Goal: Transaction & Acquisition: Purchase product/service

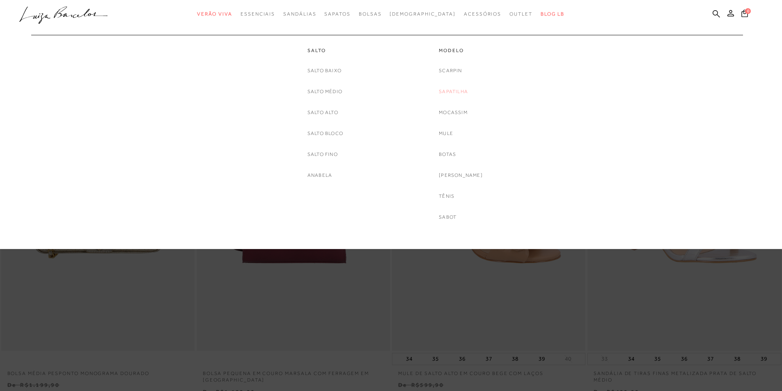
click at [462, 90] on link "Sapatilha" at bounding box center [453, 91] width 29 height 9
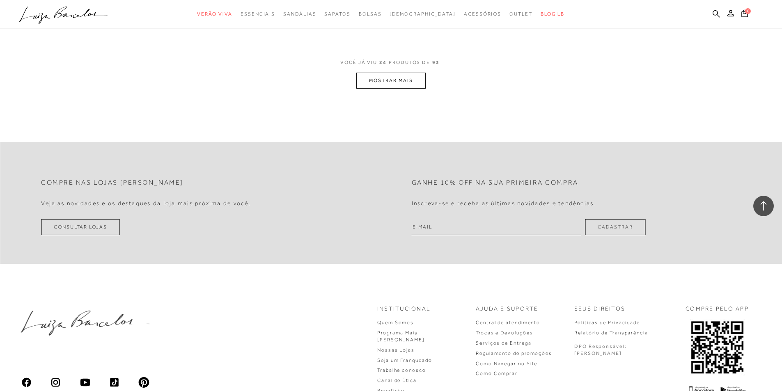
scroll to position [2095, 0]
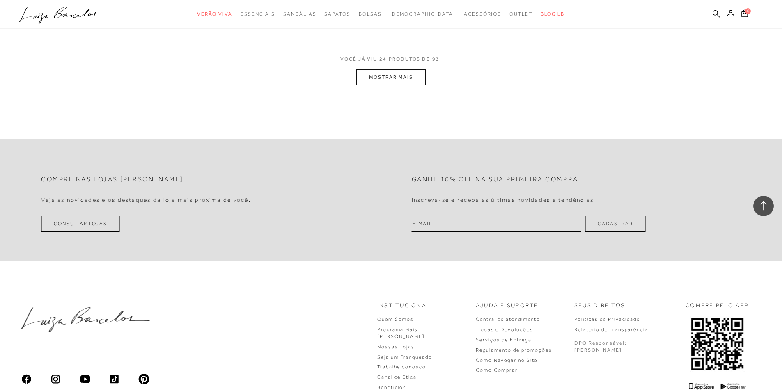
click at [389, 78] on button "MOSTRAR MAIS" at bounding box center [390, 77] width 69 height 16
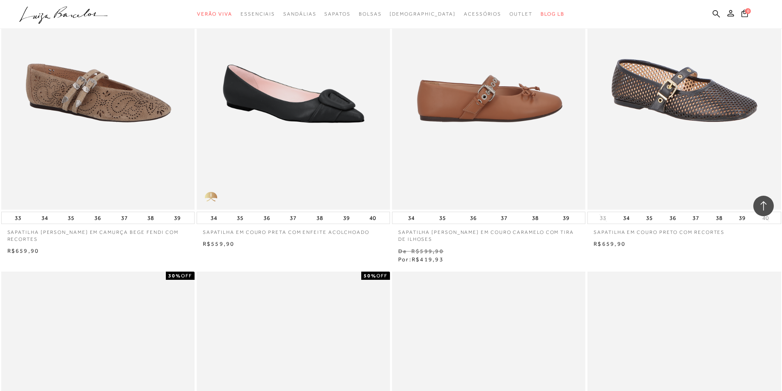
scroll to position [2998, 0]
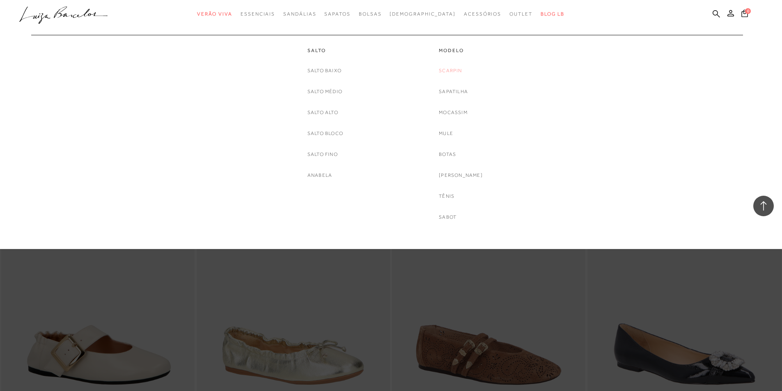
click at [458, 70] on link "Scarpin" at bounding box center [450, 71] width 23 height 9
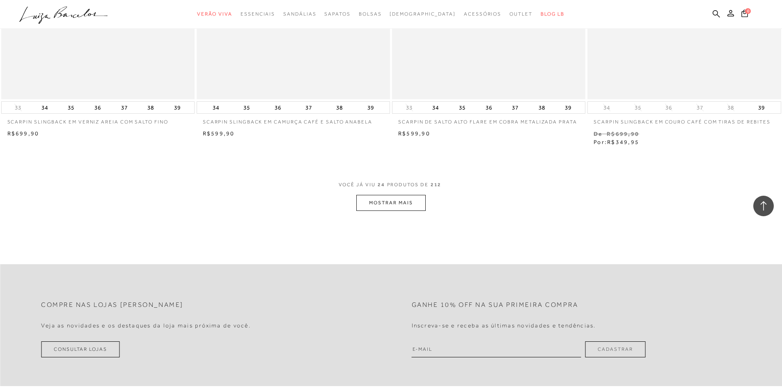
scroll to position [1971, 0]
click at [398, 202] on button "MOSTRAR MAIS" at bounding box center [390, 202] width 69 height 16
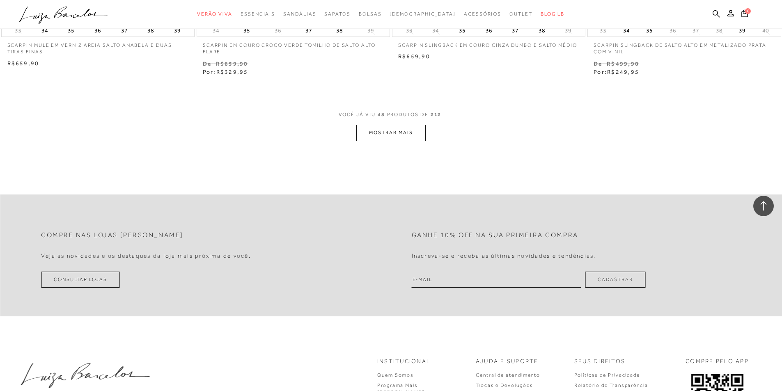
click at [343, 122] on span "VOCÊ JÁ VIU 48 PRODUTOS DE 212" at bounding box center [391, 117] width 105 height 15
click at [393, 136] on button "MOSTRAR MAIS" at bounding box center [390, 133] width 69 height 16
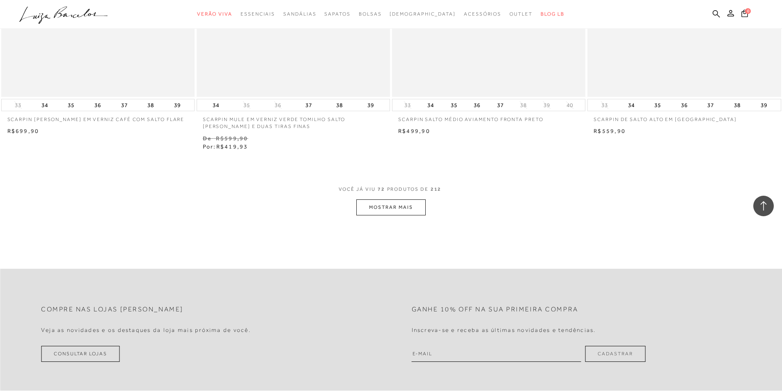
scroll to position [6243, 0]
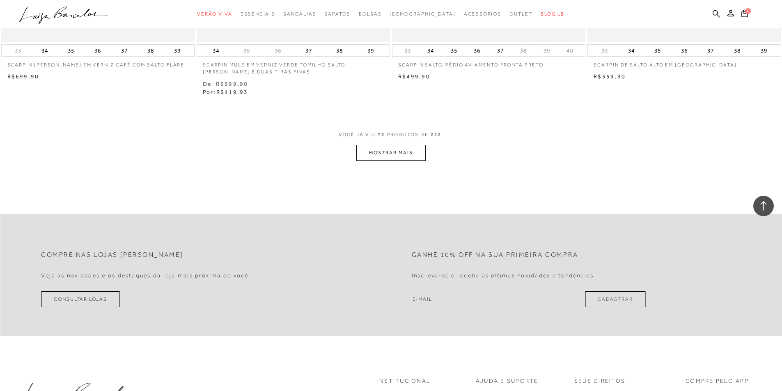
click at [391, 151] on button "MOSTRAR MAIS" at bounding box center [390, 153] width 69 height 16
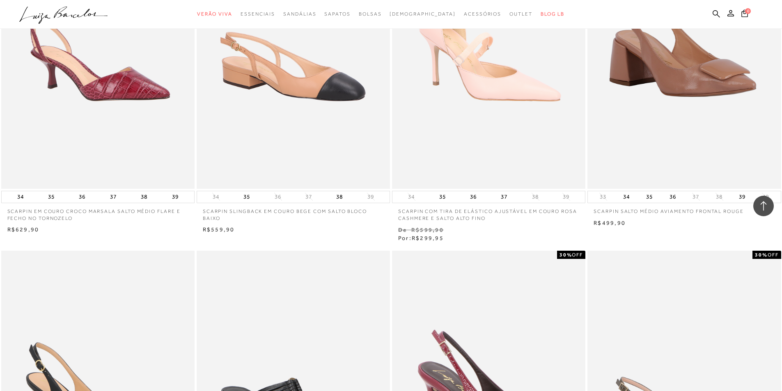
scroll to position [8009, 0]
